Goal: Transaction & Acquisition: Purchase product/service

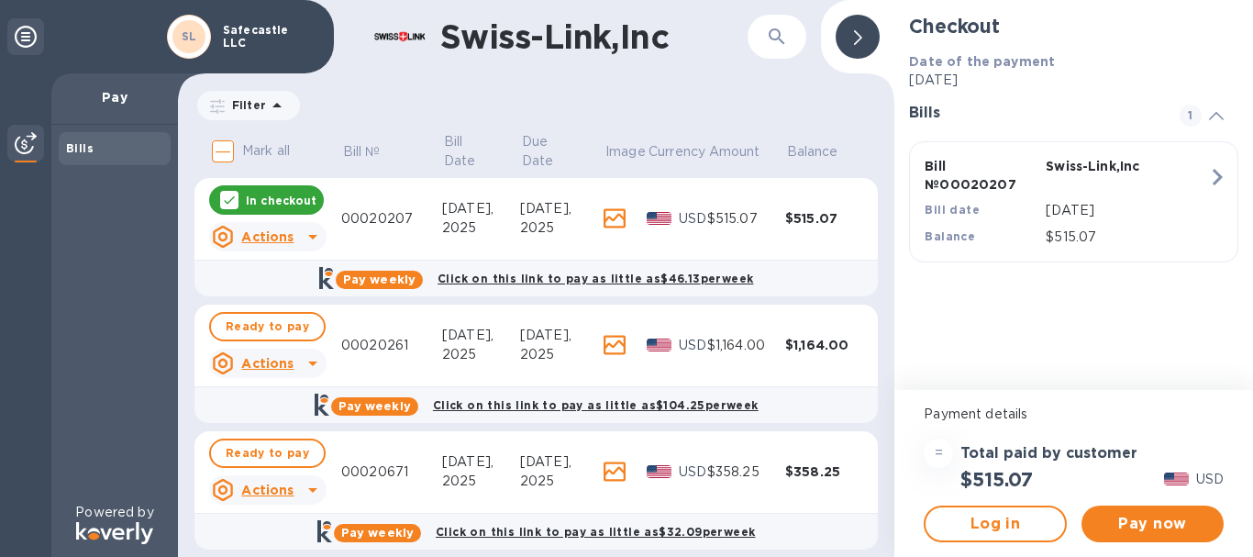
click at [275, 196] on p "In checkout" at bounding box center [281, 201] width 71 height 16
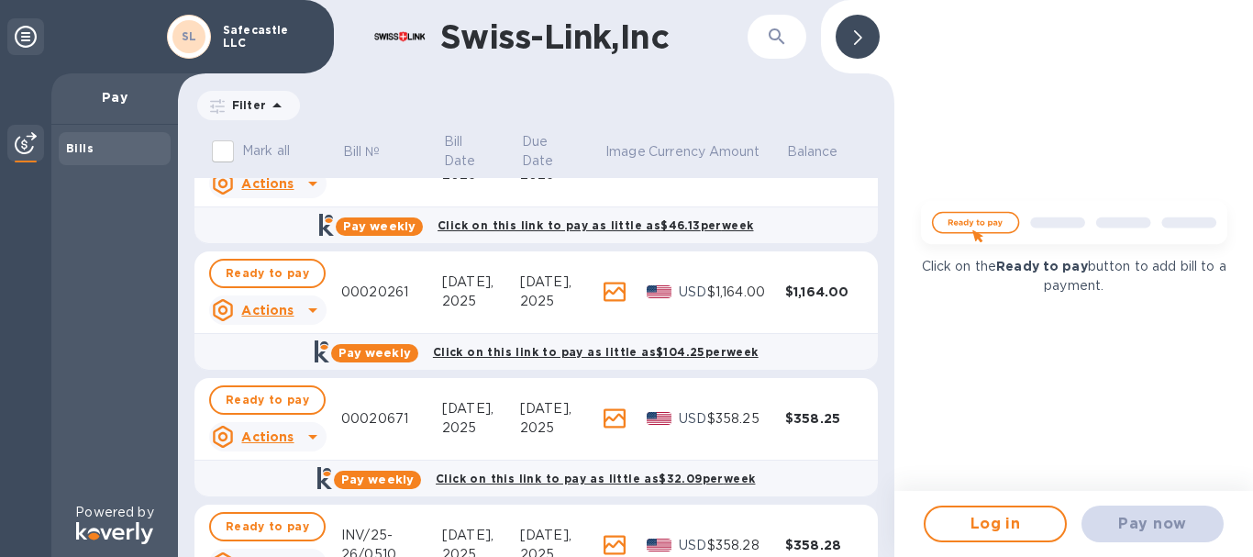
scroll to position [144, 0]
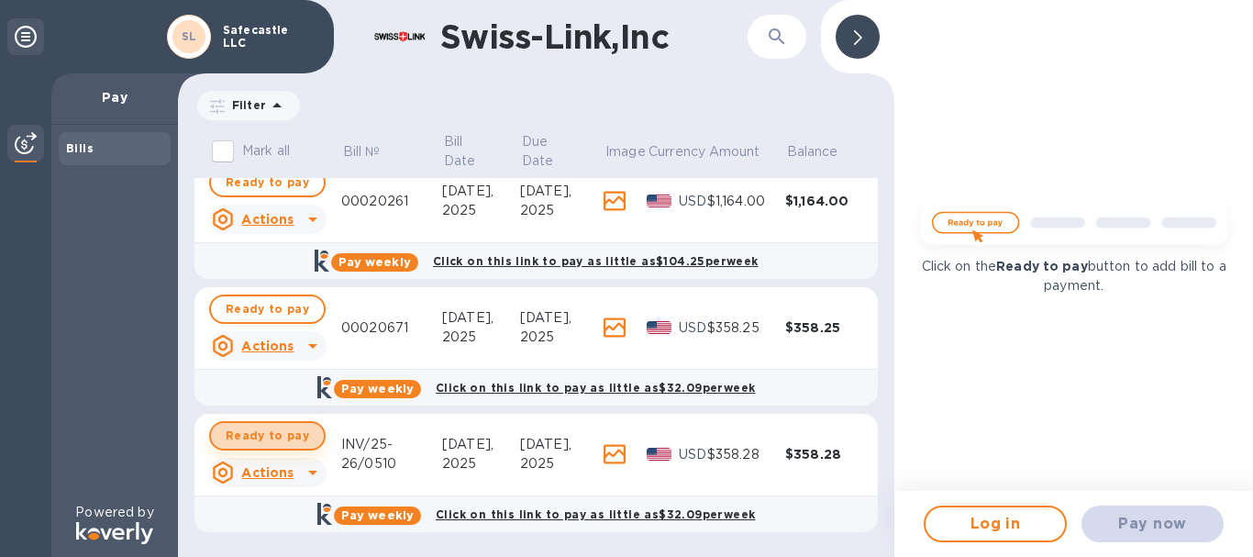
click at [274, 438] on span "Ready to pay" at bounding box center [267, 436] width 83 height 22
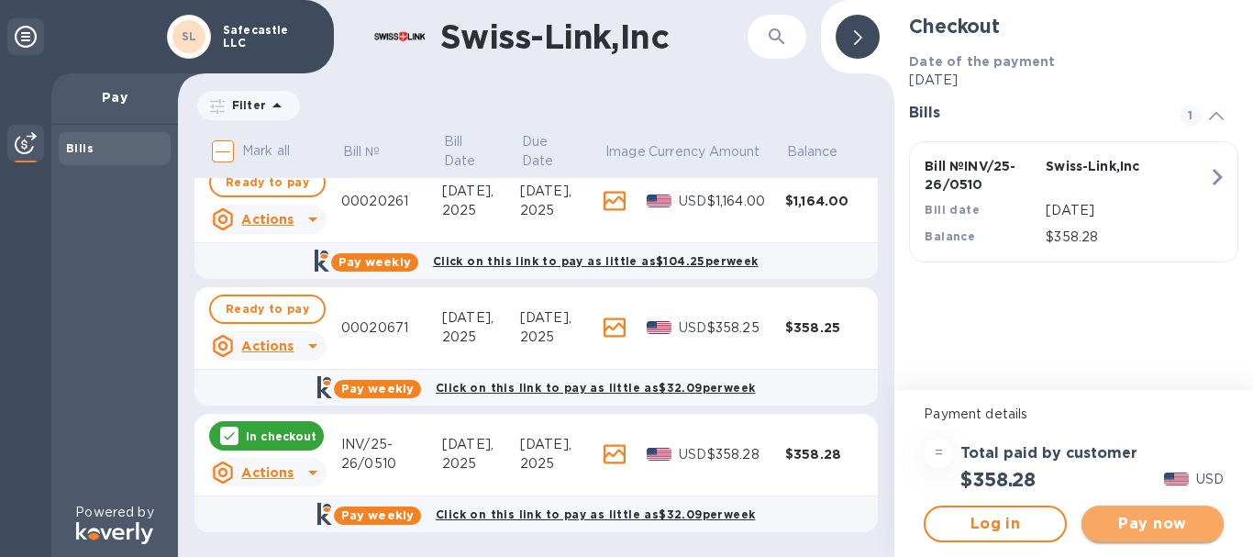
click at [1144, 520] on span "Pay now" at bounding box center [1152, 524] width 113 height 22
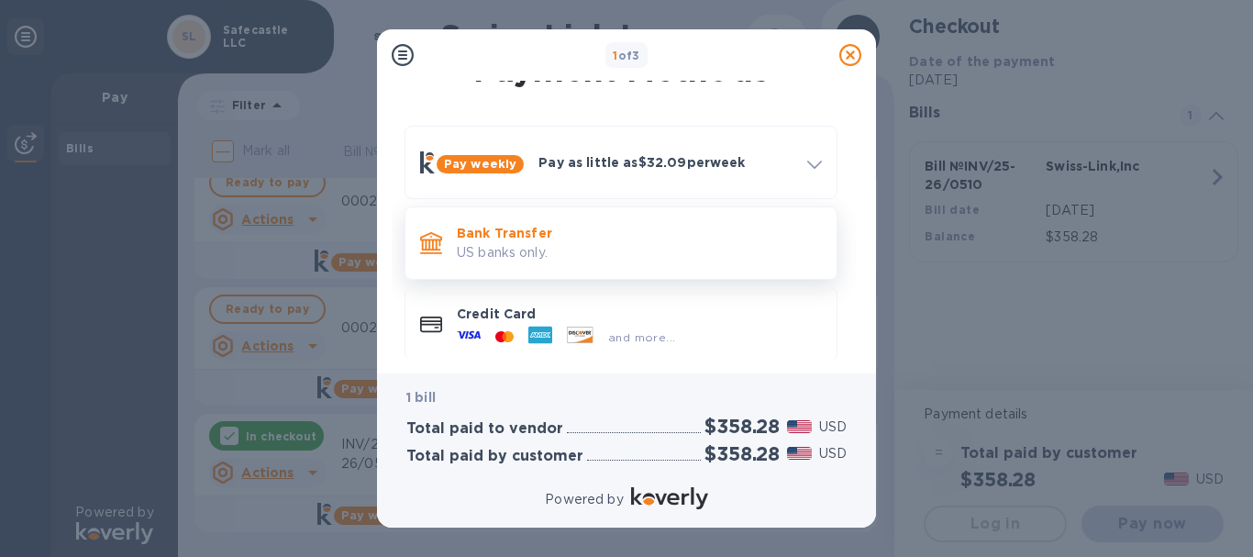
scroll to position [50, 0]
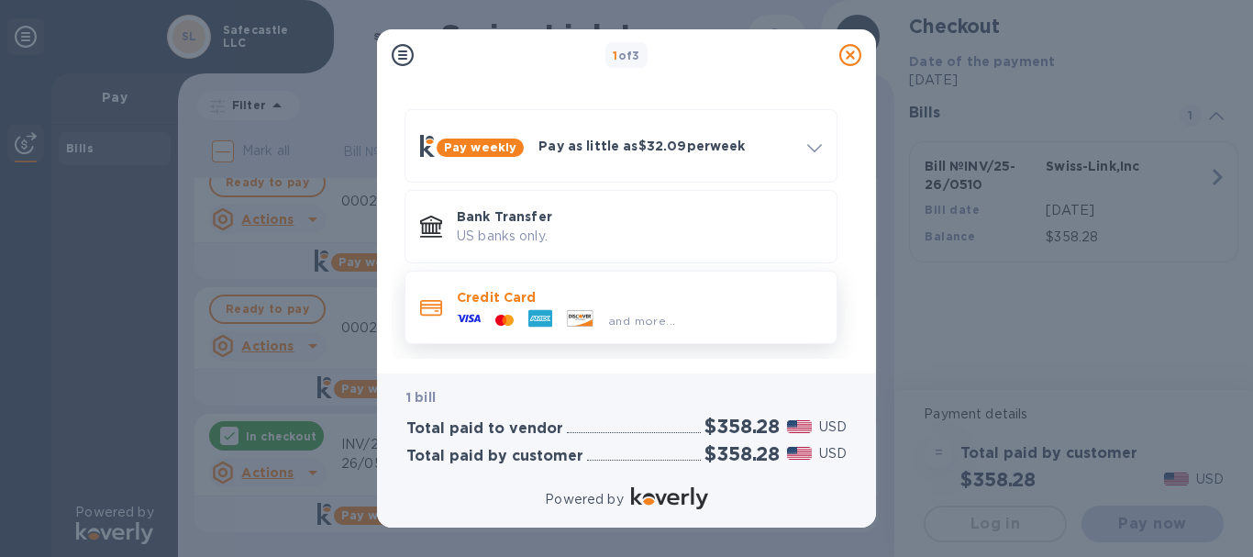
click at [741, 306] on div "and more..." at bounding box center [639, 316] width 365 height 20
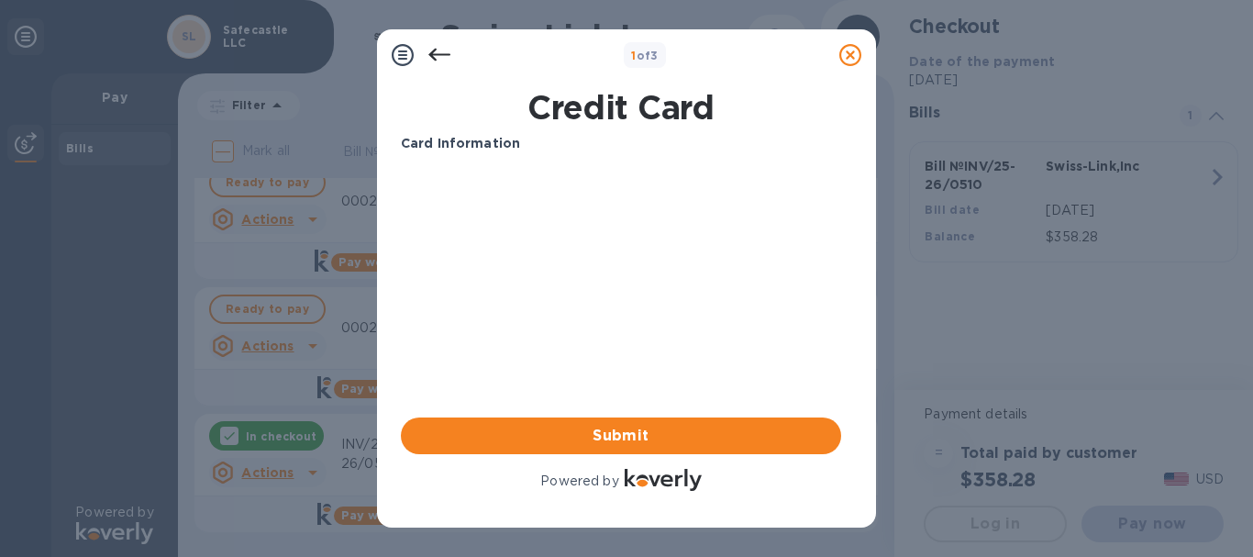
scroll to position [0, 0]
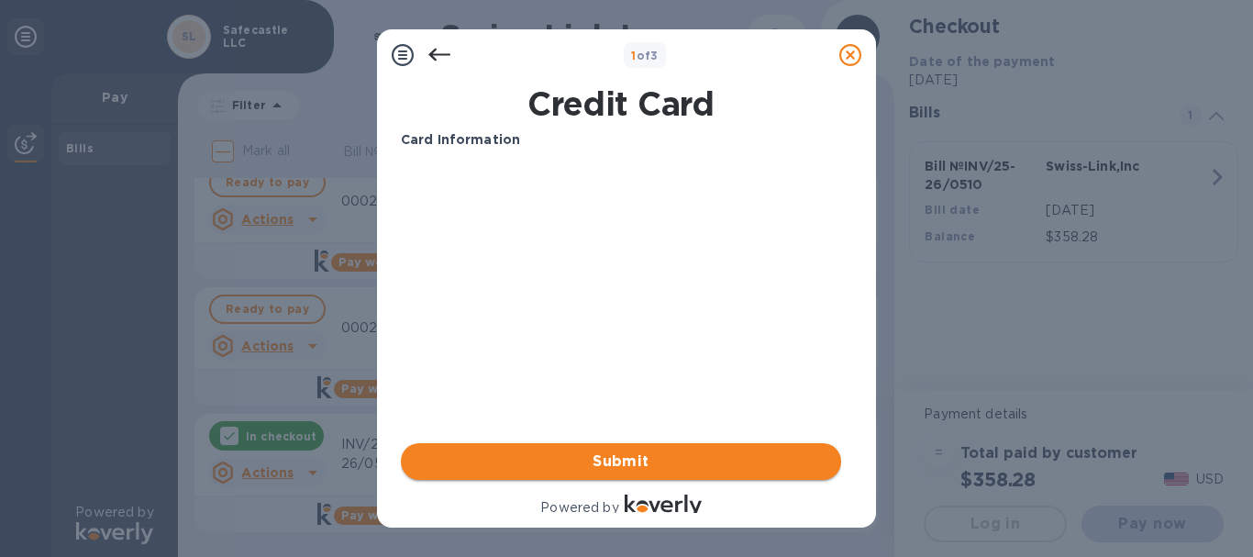
click at [714, 464] on span "Submit" at bounding box center [621, 461] width 411 height 22
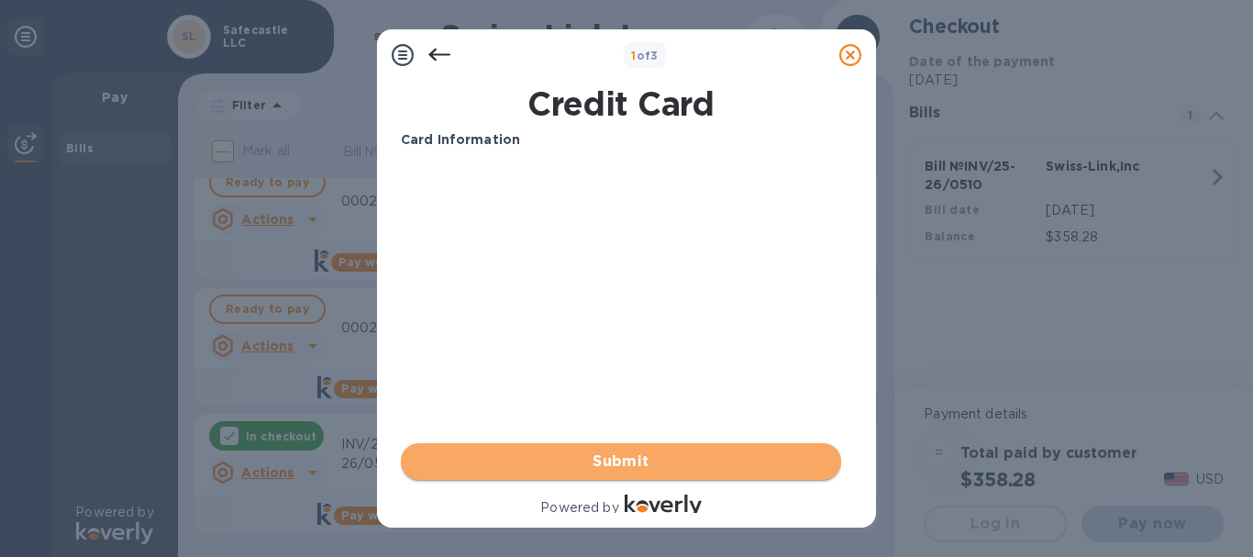
click at [639, 448] on button "Submit" at bounding box center [621, 461] width 440 height 37
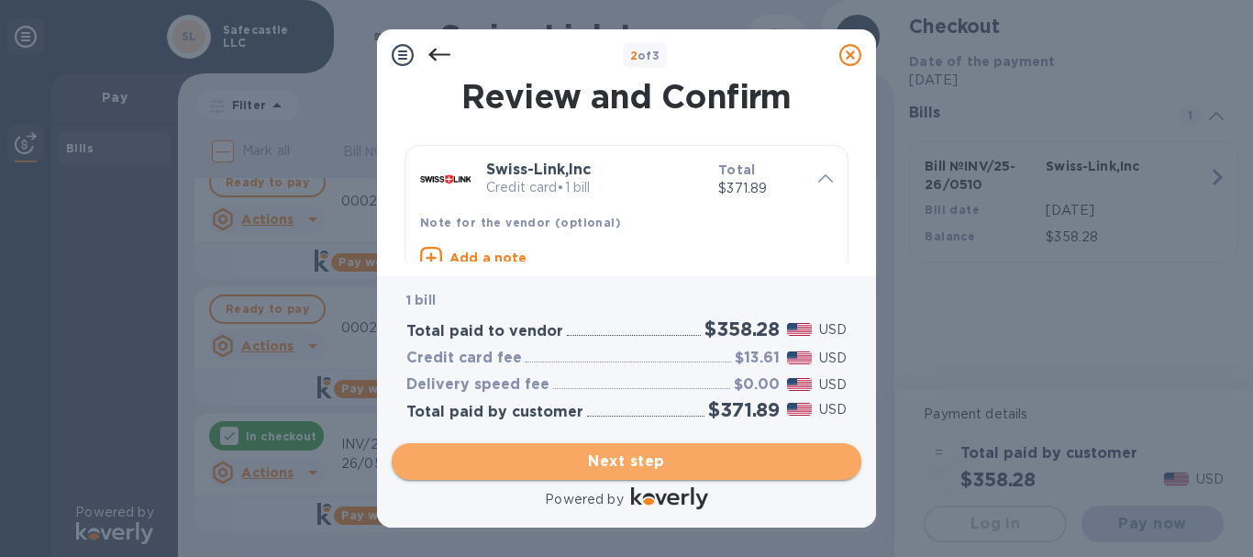
click at [726, 451] on span "Next step" at bounding box center [626, 461] width 440 height 22
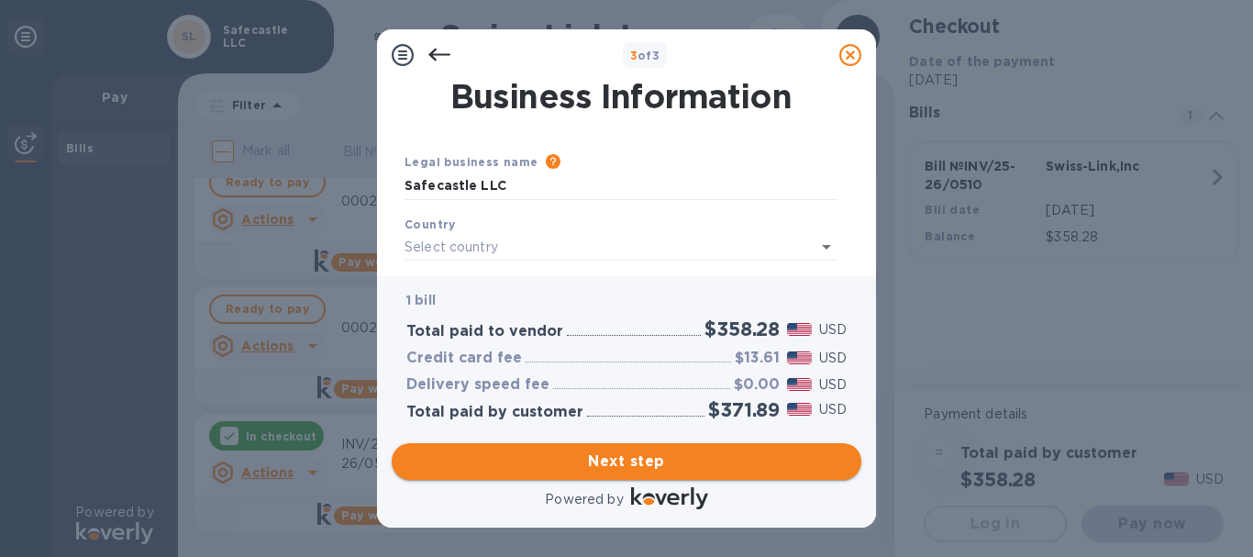
type input "[GEOGRAPHIC_DATA]"
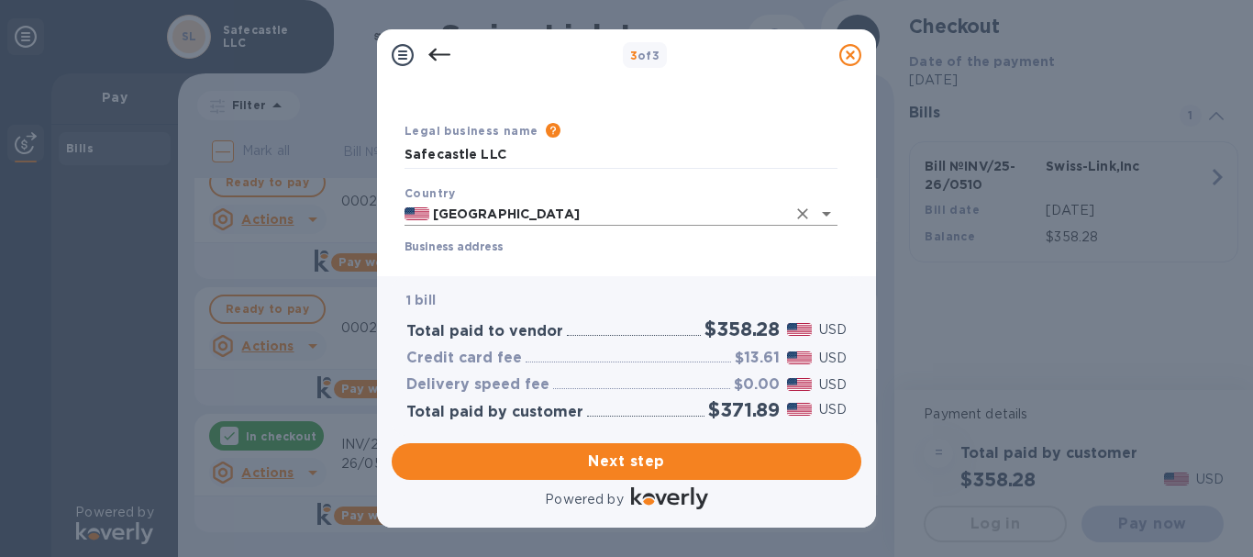
scroll to position [183, 0]
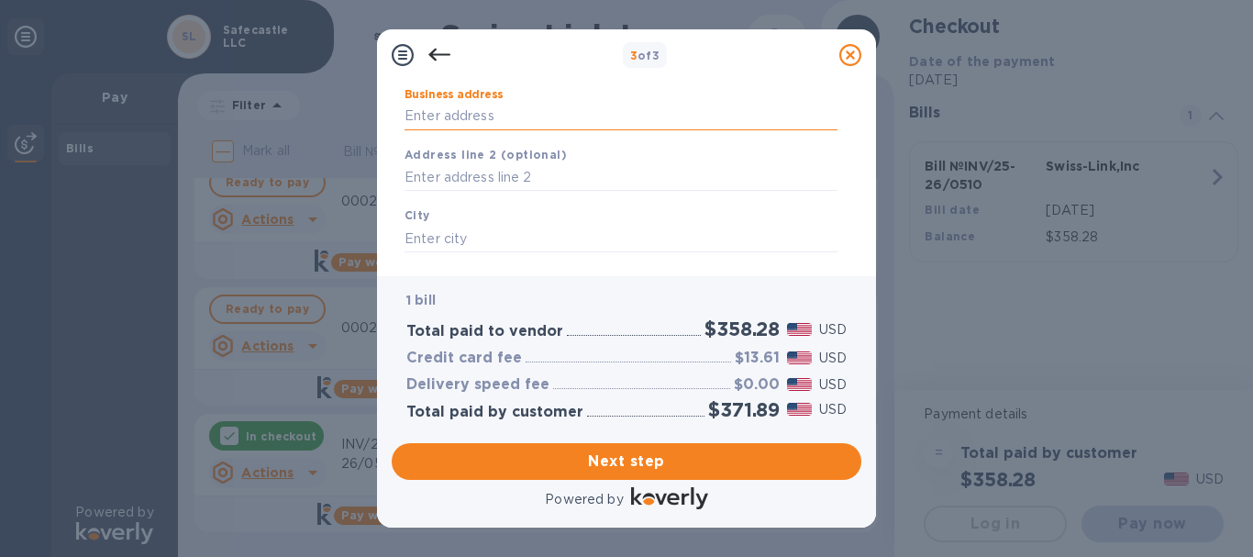
click at [538, 114] on input "Business address" at bounding box center [621, 117] width 433 height 28
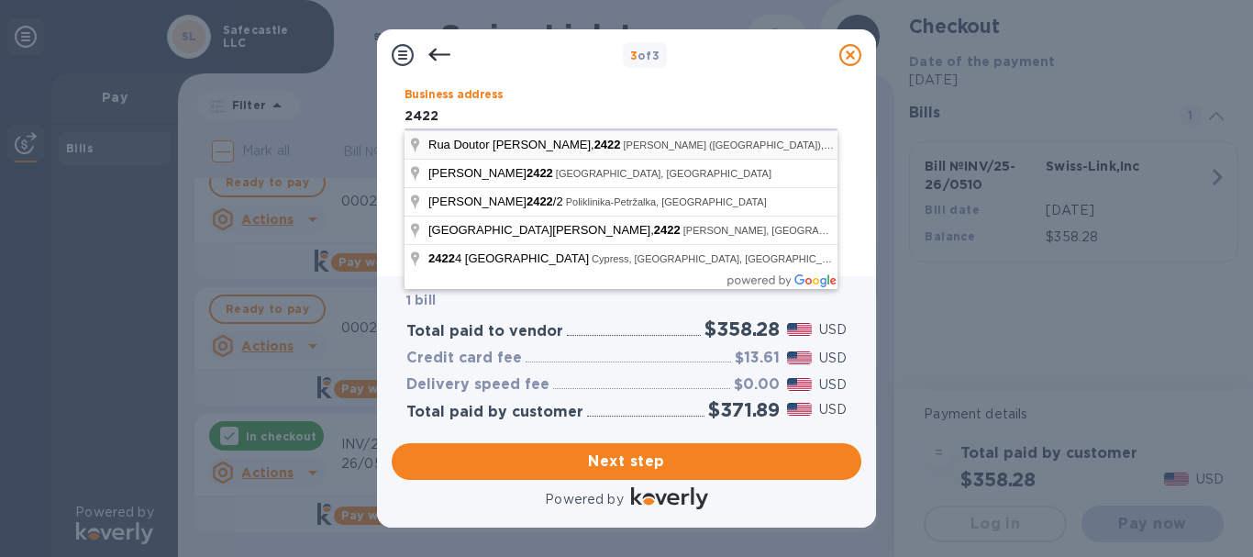
type input "[STREET_ADDRESS]"
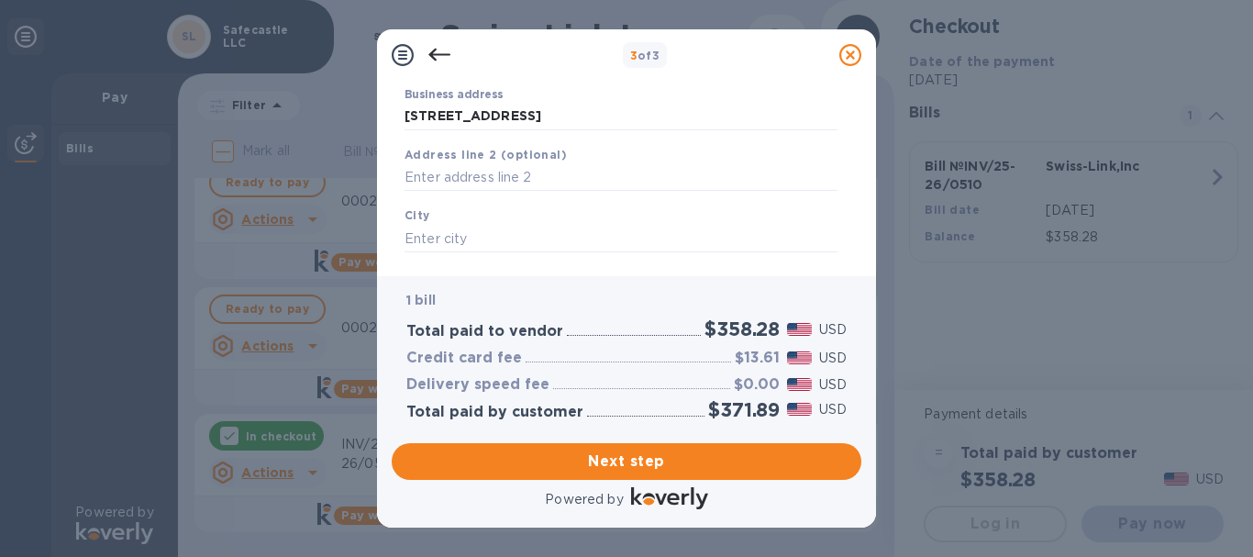
click at [581, 87] on div "Business address [STREET_ADDRESS]" at bounding box center [621, 109] width 448 height 57
click at [526, 179] on input "text" at bounding box center [621, 178] width 433 height 28
click at [505, 227] on input "text" at bounding box center [621, 239] width 433 height 28
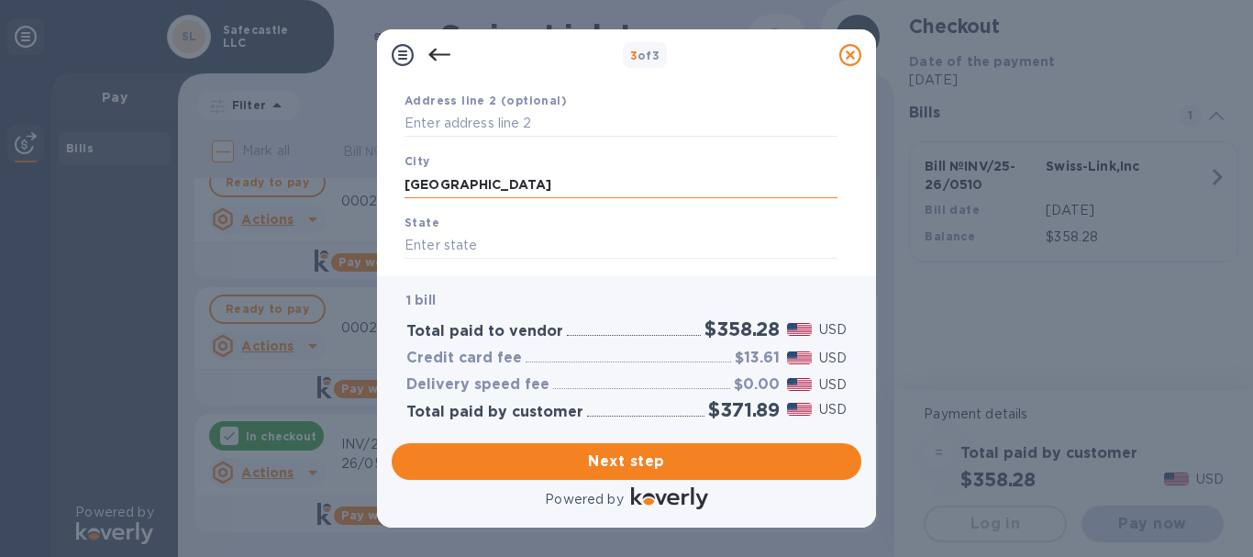
scroll to position [275, 0]
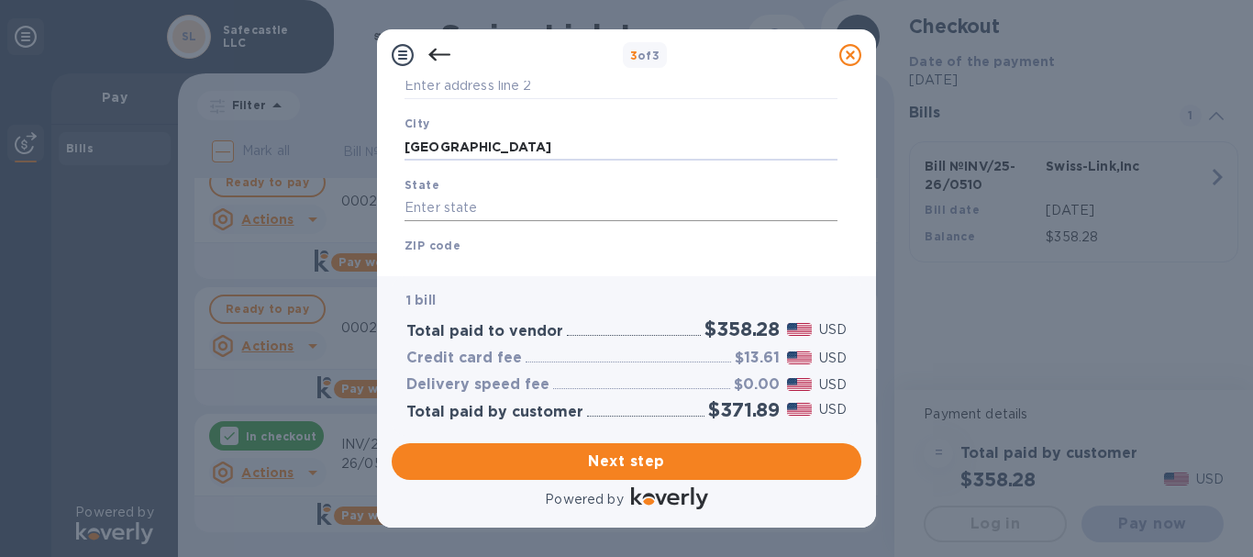
type input "[GEOGRAPHIC_DATA]"
click at [507, 210] on input "text" at bounding box center [621, 208] width 433 height 28
type input "[US_STATE]"
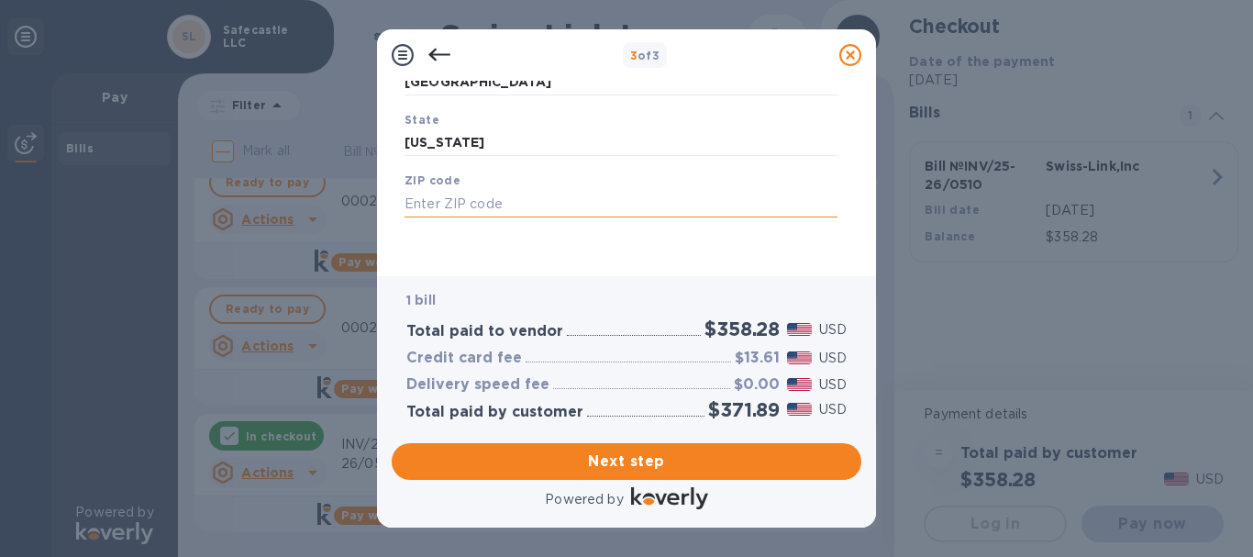
click at [496, 209] on input "text" at bounding box center [621, 204] width 433 height 28
type input "90278"
click at [648, 455] on span "Next step" at bounding box center [626, 461] width 440 height 22
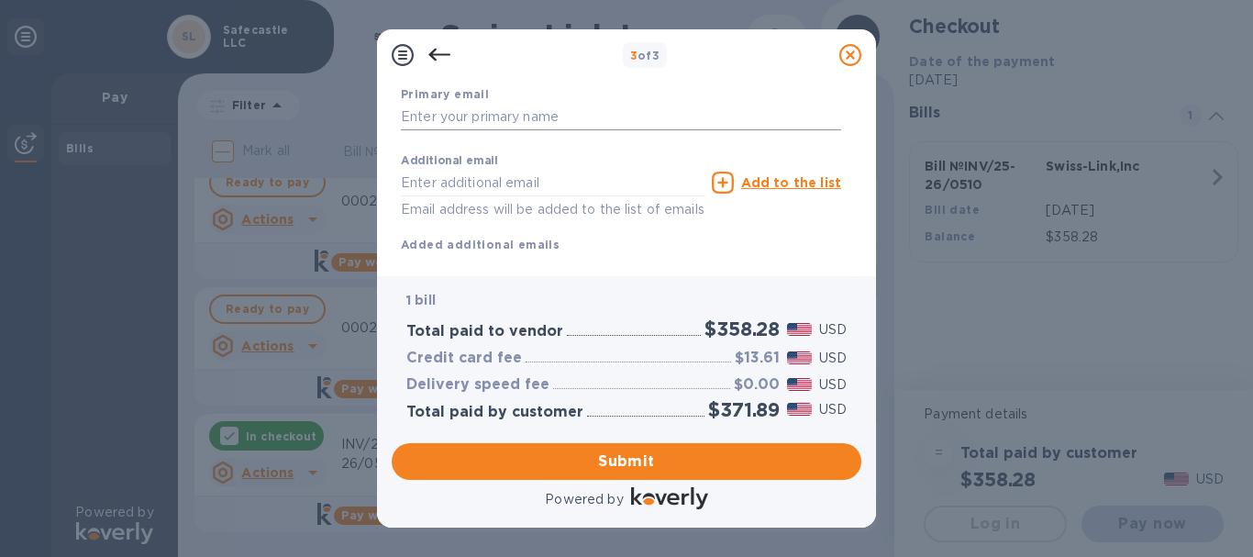
click at [557, 123] on input "text" at bounding box center [621, 118] width 440 height 28
paste input "[EMAIL_ADDRESS][DOMAIN_NAME]"
type input "[EMAIL_ADDRESS][DOMAIN_NAME]"
click at [667, 438] on div "Submit" at bounding box center [626, 461] width 484 height 51
click at [669, 450] on span "Submit" at bounding box center [626, 461] width 440 height 22
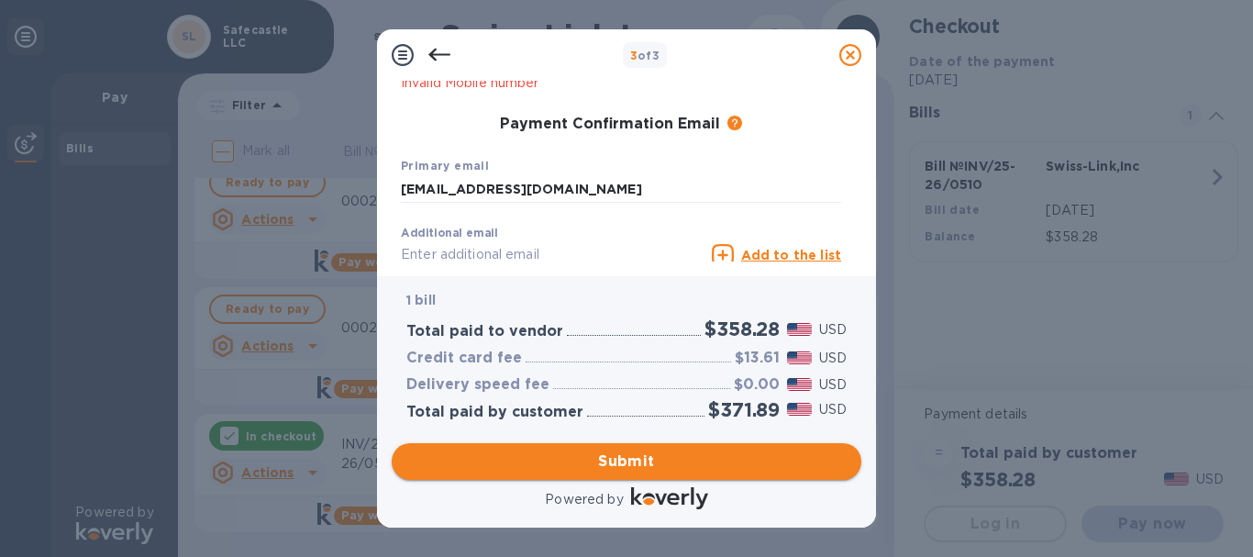
scroll to position [412, 0]
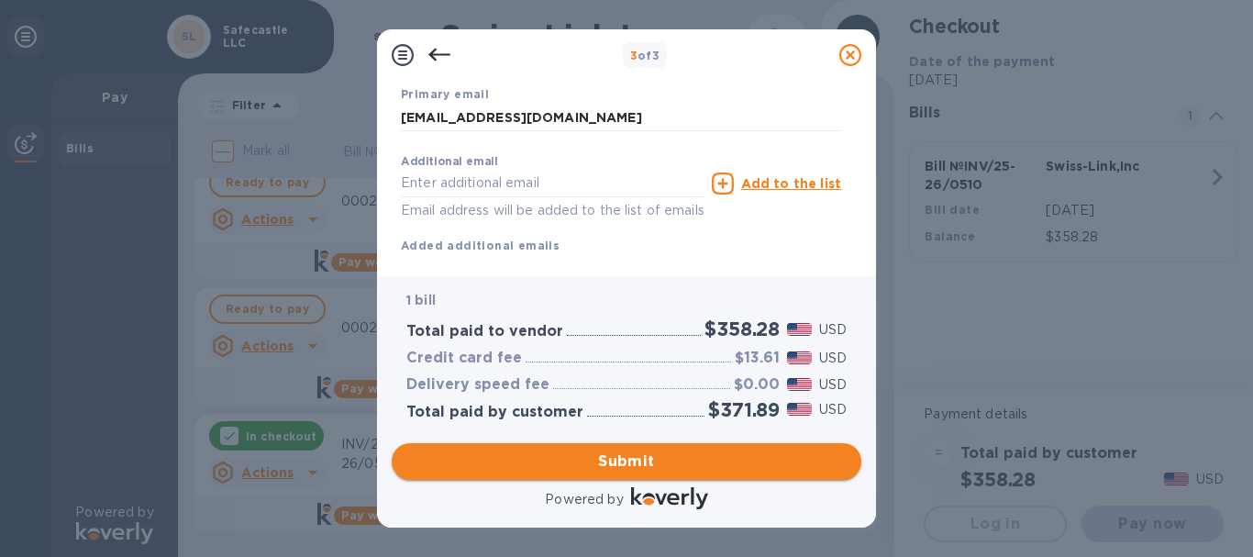
click at [717, 454] on span "Submit" at bounding box center [626, 461] width 440 height 22
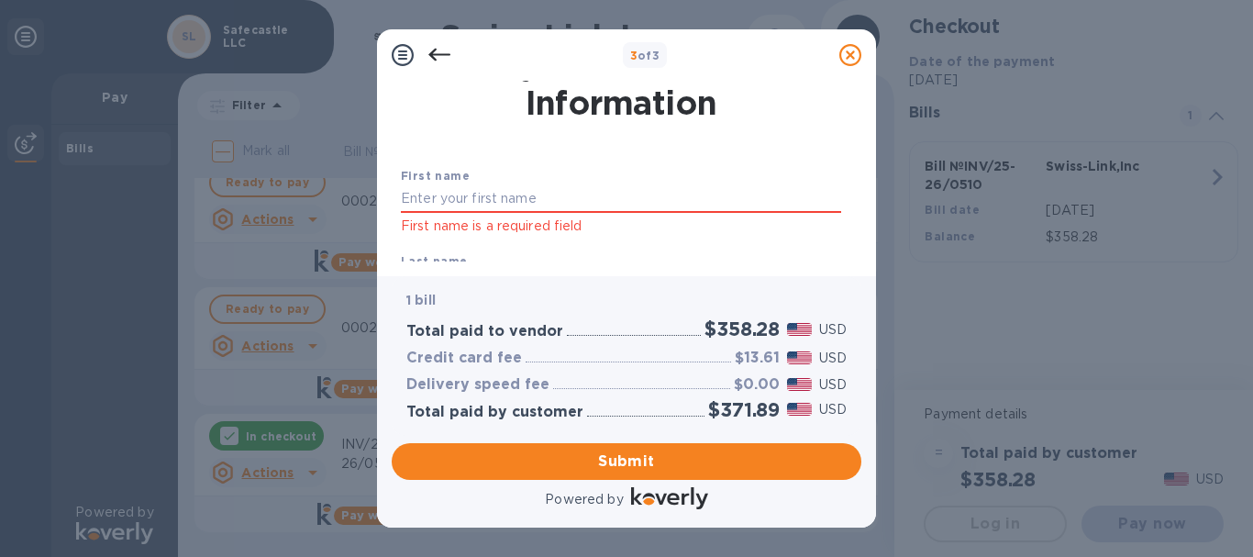
scroll to position [19, 0]
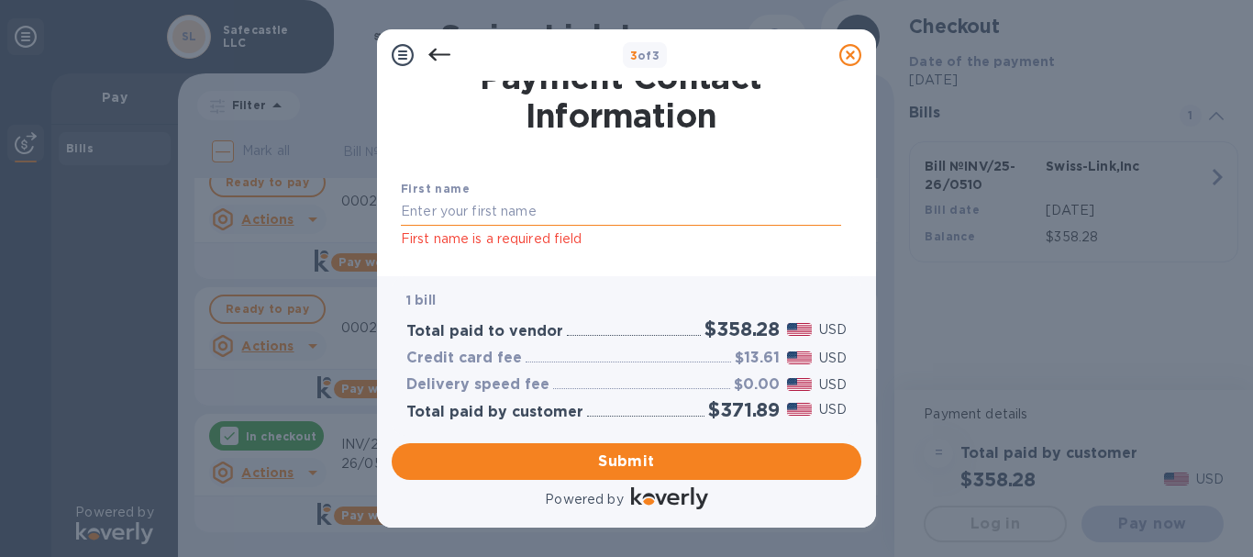
click at [719, 204] on input "text" at bounding box center [621, 212] width 440 height 28
type input "[PERSON_NAME]"
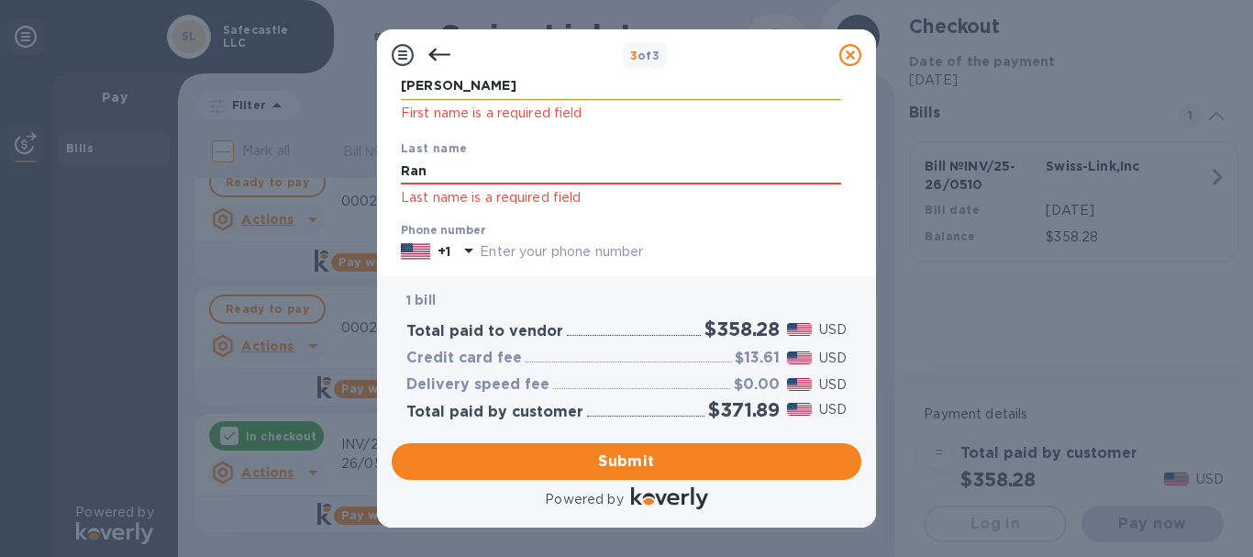
type input "[PERSON_NAME]"
type input "03109274852"
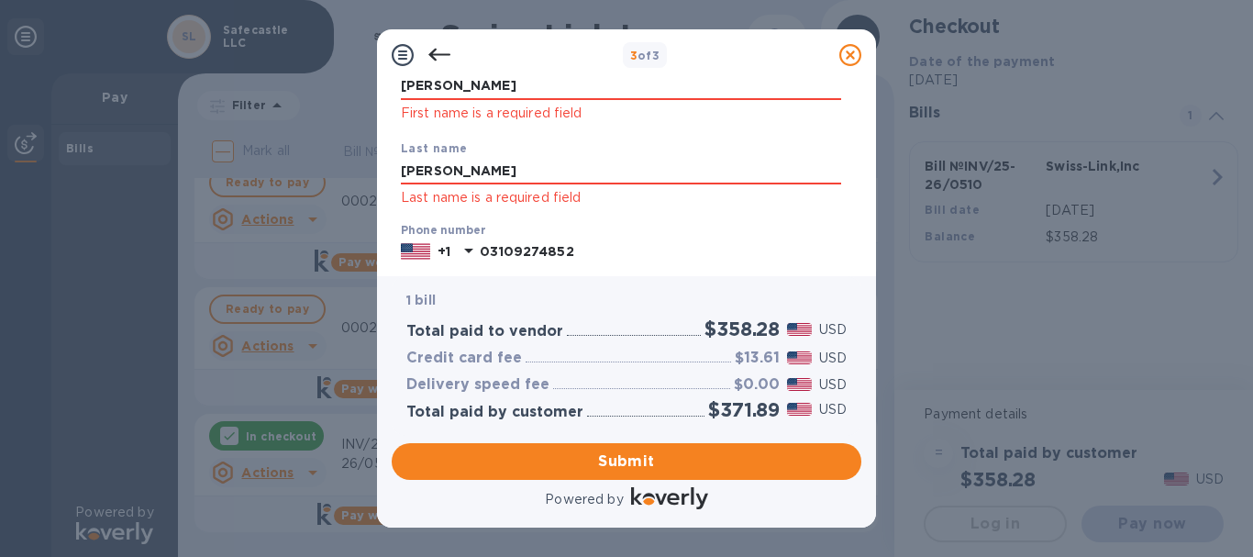
scroll to position [237, 0]
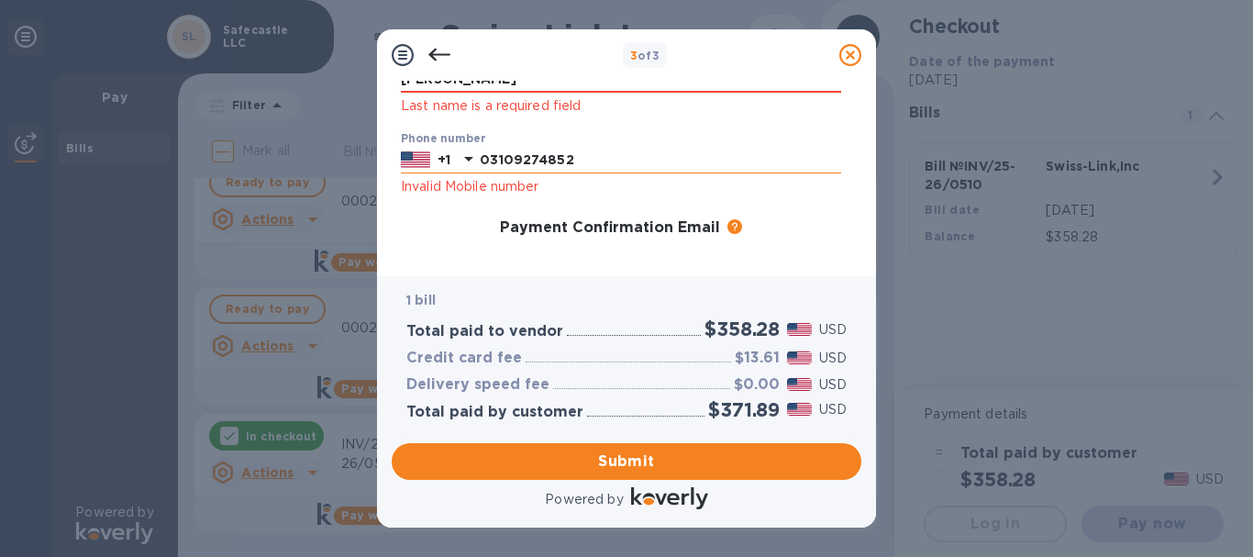
type input "[PERSON_NAME]"
click at [491, 155] on input "03109274852" at bounding box center [660, 161] width 361 height 28
click at [595, 151] on input "3109274852" at bounding box center [660, 161] width 361 height 28
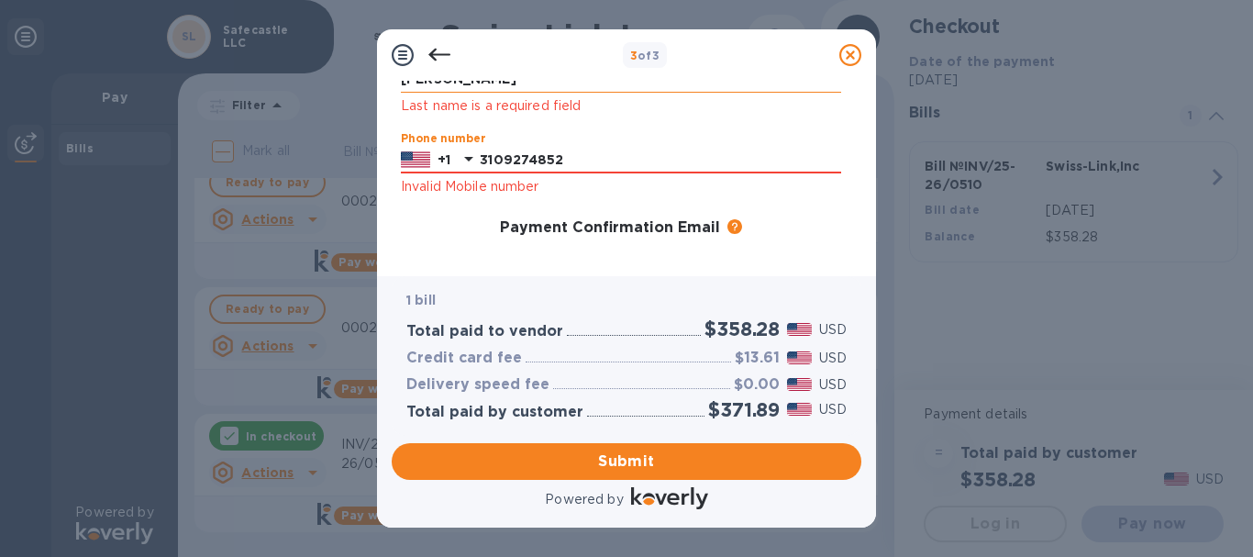
type input "3109274852"
click at [542, 90] on input "[PERSON_NAME]" at bounding box center [621, 80] width 440 height 28
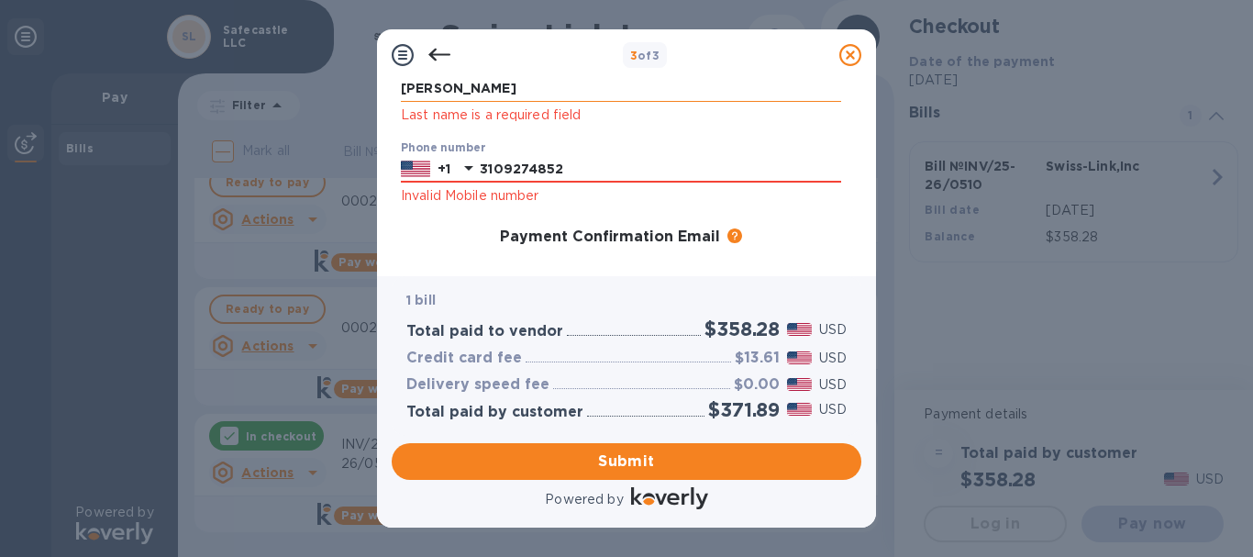
scroll to position [44, 0]
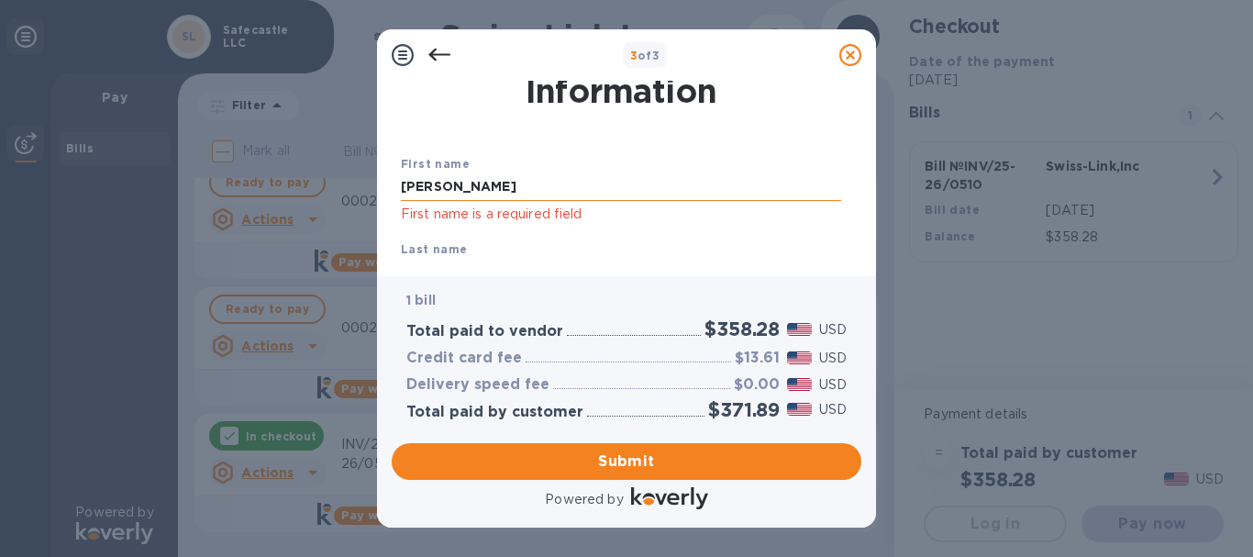
type input "[PERSON_NAME]"
click at [466, 183] on input "[PERSON_NAME]" at bounding box center [621, 187] width 440 height 28
click at [566, 182] on input "[PERSON_NAME]" at bounding box center [621, 187] width 440 height 28
click at [739, 236] on div "Last name [PERSON_NAME] Last name is a required field" at bounding box center [621, 274] width 455 height 85
click at [578, 193] on input "[PERSON_NAME]" at bounding box center [621, 187] width 440 height 28
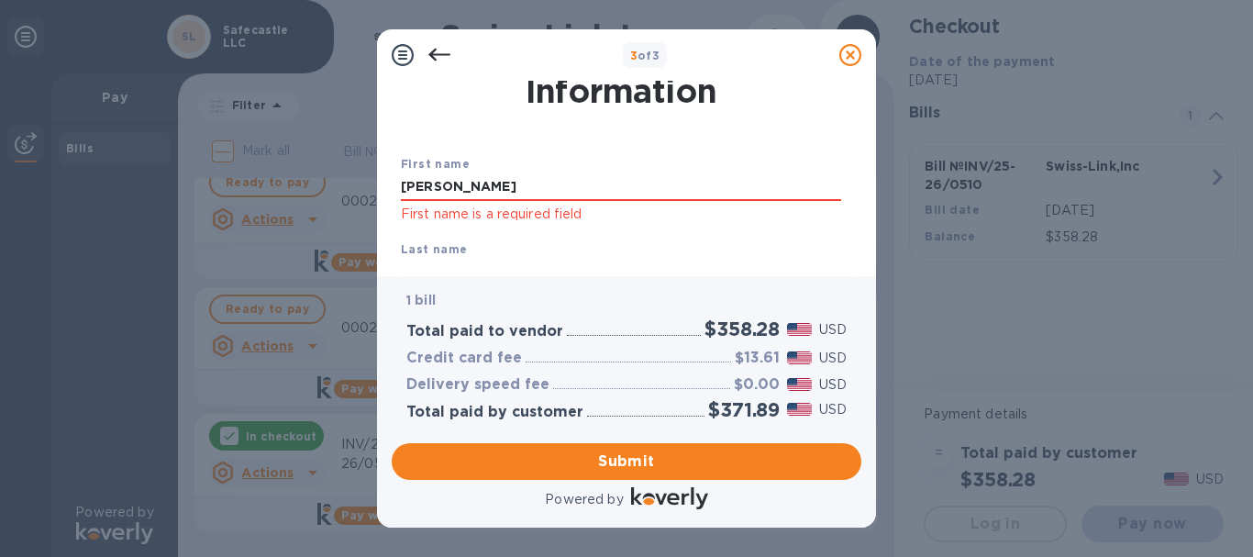
type input "[PERSON_NAME]"
click at [691, 244] on div "Last name [PERSON_NAME] Last name is a required field" at bounding box center [621, 274] width 455 height 85
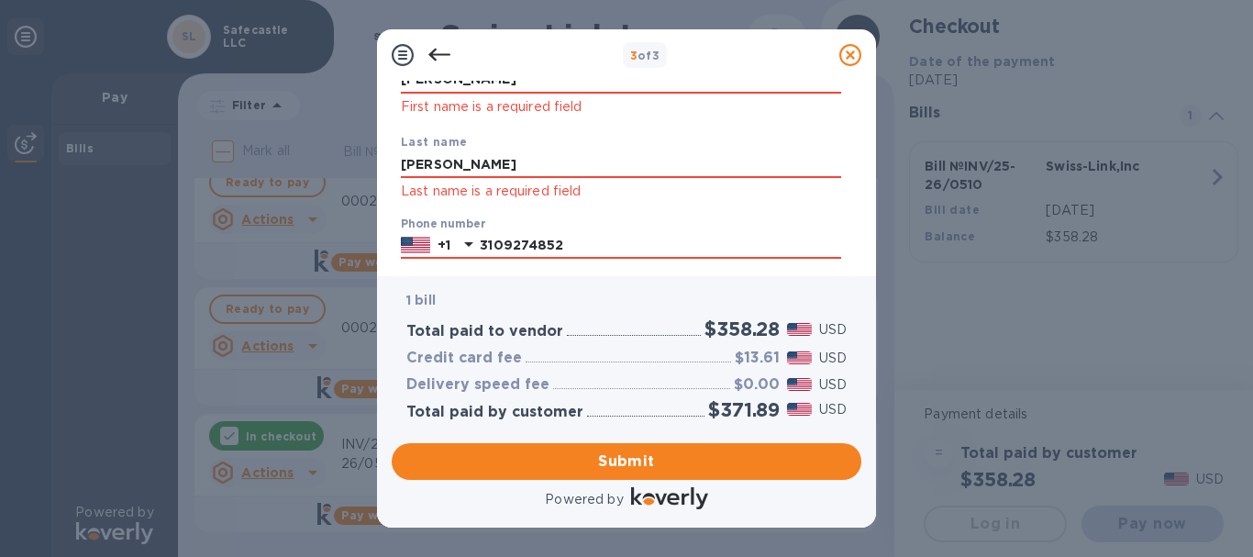
scroll to position [227, 0]
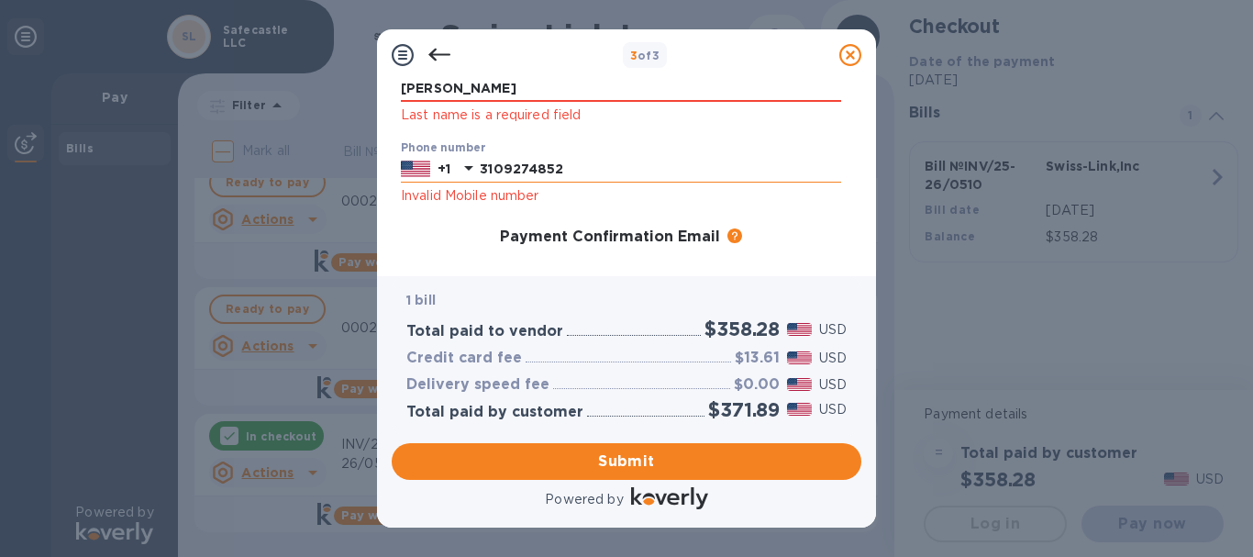
click at [649, 178] on input "3109274852" at bounding box center [660, 170] width 361 height 28
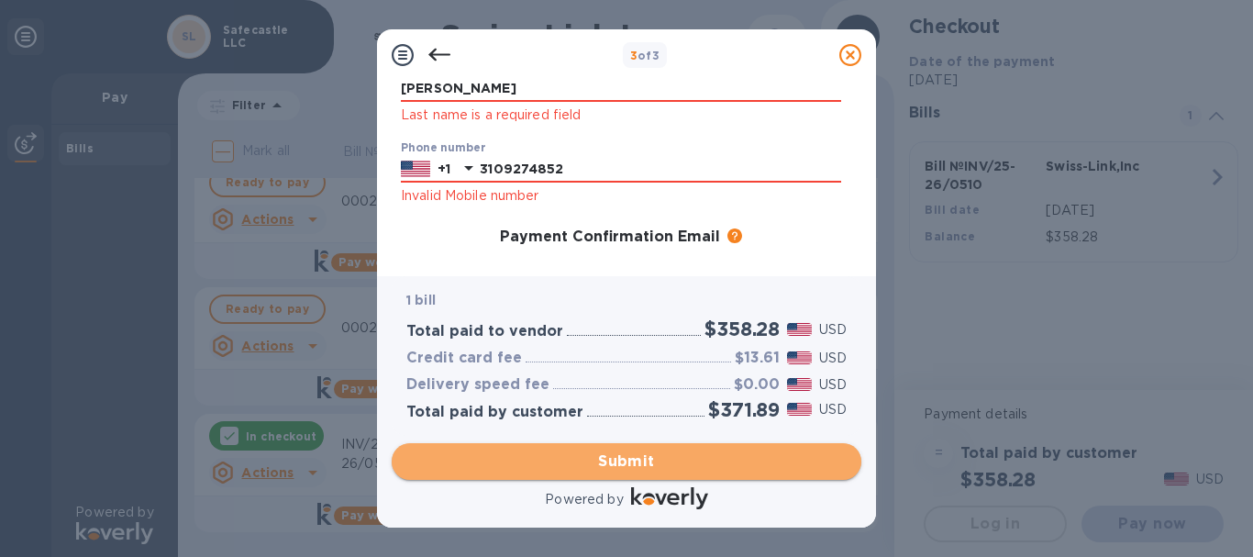
click at [687, 470] on span "Submit" at bounding box center [626, 461] width 440 height 22
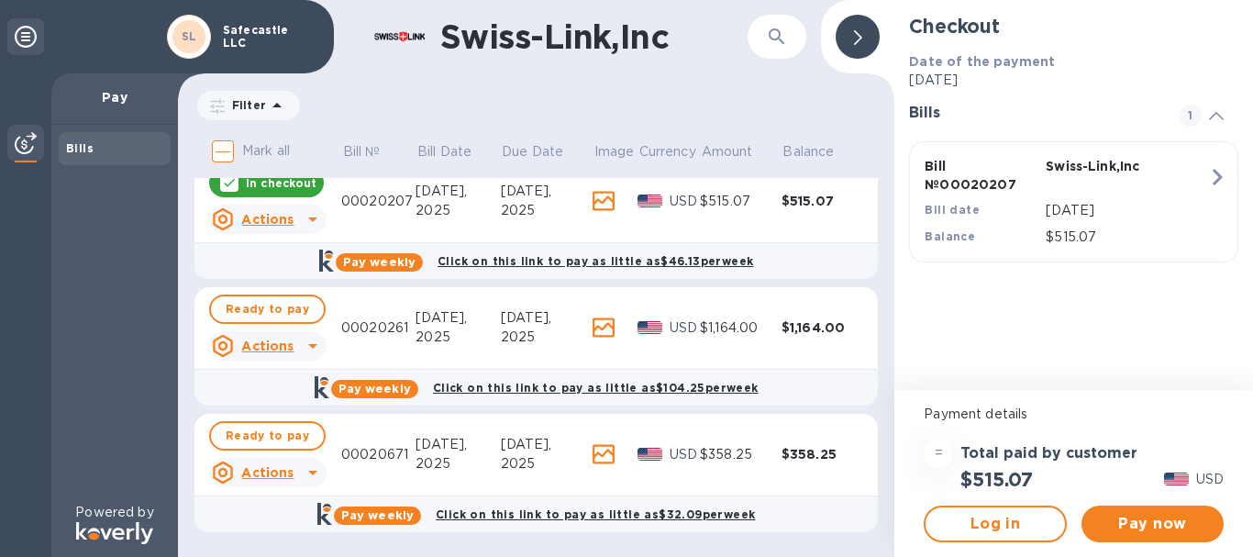
scroll to position [0, 0]
